Goal: Information Seeking & Learning: Find specific fact

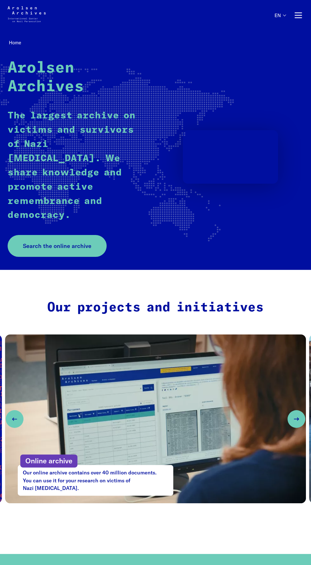
click at [295, 19] on button "Primary navigation" at bounding box center [298, 15] width 10 height 10
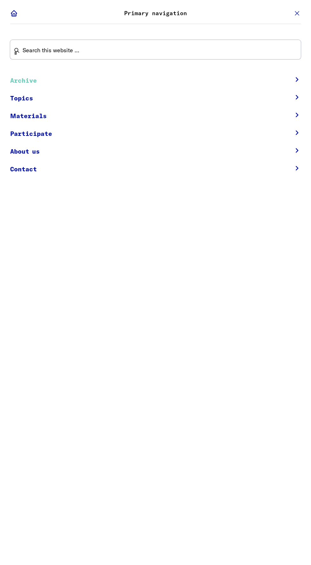
click at [20, 81] on link "Archive" at bounding box center [146, 81] width 273 height 18
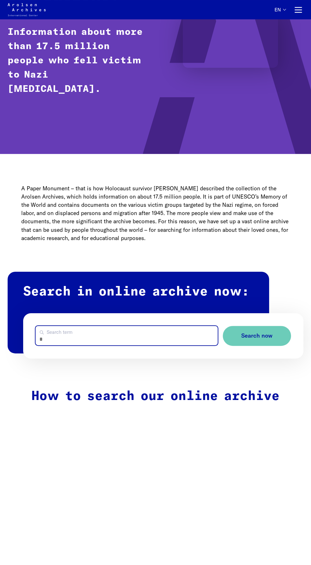
click at [75, 336] on input "Search term" at bounding box center [127, 335] width 182 height 19
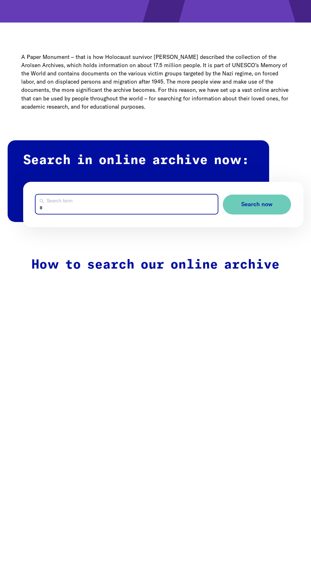
scroll to position [105, 0]
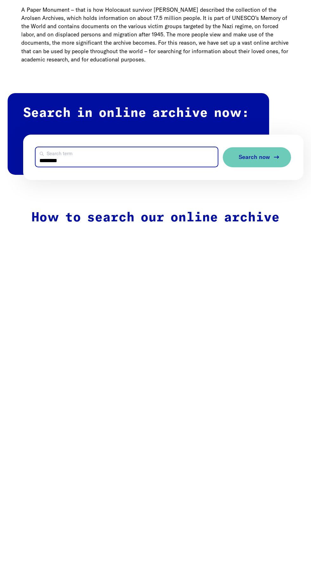
type input "********"
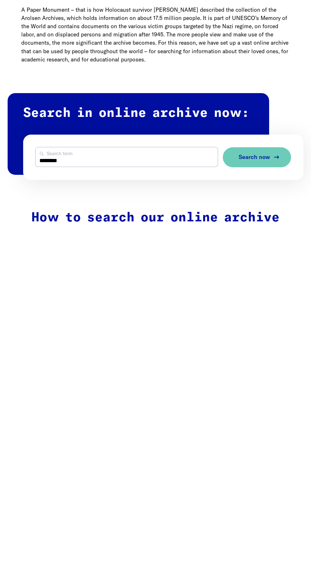
click at [264, 336] on span "Search now" at bounding box center [253, 336] width 31 height 7
